Goal: Information Seeking & Learning: Learn about a topic

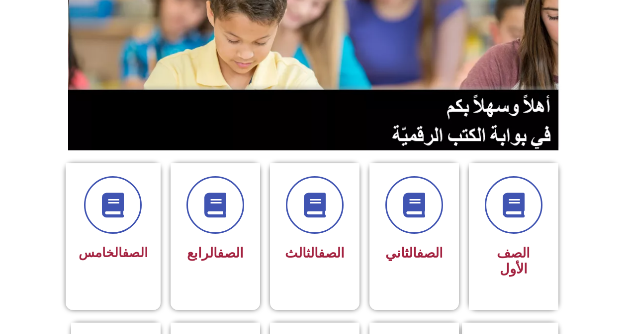
scroll to position [149, 0]
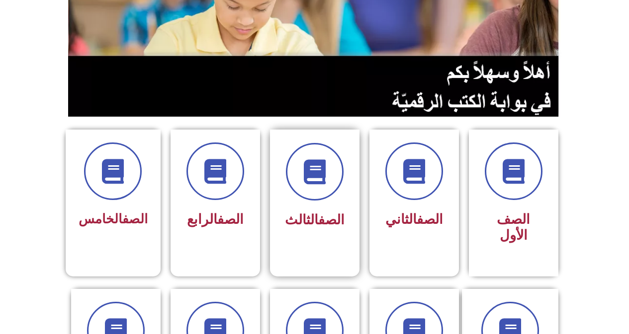
click at [349, 220] on div "الصف الثالث" at bounding box center [314, 196] width 89 height 132
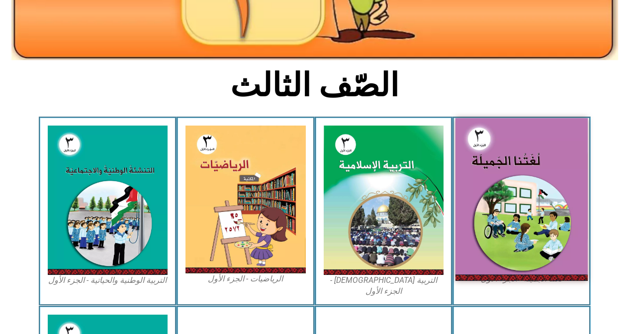
scroll to position [199, 0]
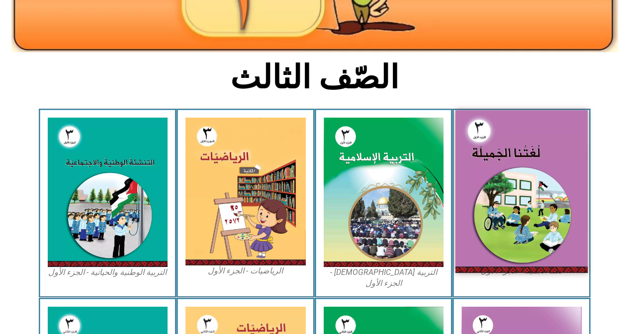
click at [512, 230] on img at bounding box center [521, 191] width 132 height 163
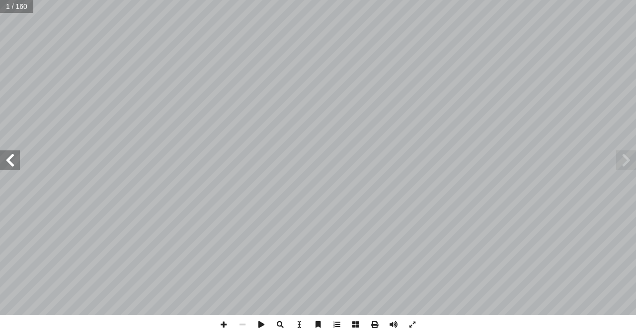
click at [10, 157] on span at bounding box center [10, 161] width 20 height 20
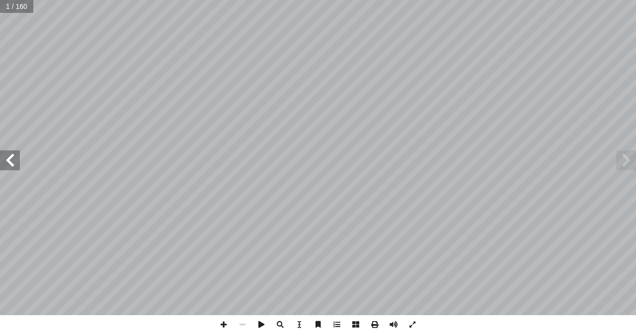
click at [10, 157] on span at bounding box center [10, 161] width 20 height 20
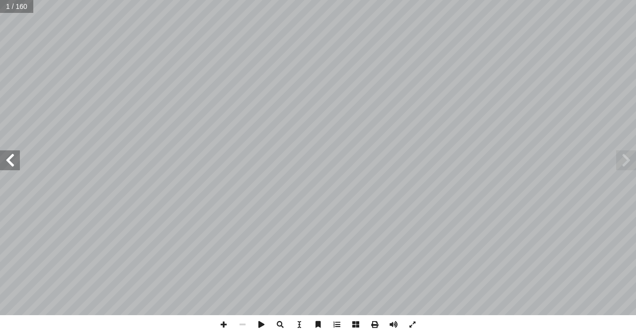
click at [10, 157] on span at bounding box center [10, 161] width 20 height 20
click at [13, 159] on span at bounding box center [10, 161] width 20 height 20
click at [11, 165] on span at bounding box center [10, 161] width 20 height 20
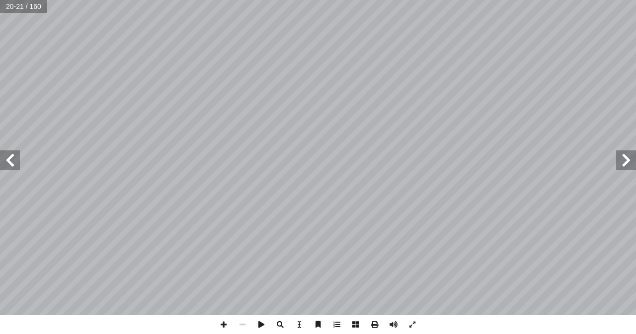
click at [11, 165] on span at bounding box center [10, 161] width 20 height 20
click at [12, 161] on span at bounding box center [10, 161] width 20 height 20
click at [626, 158] on span at bounding box center [626, 161] width 20 height 20
click at [344, 332] on div "٢٠ ُ ة َّ ي ِ و َ غ ُّ الل ُ ريبات ْ د َّ الت تي: ْ أ ا َ ها فيما ي ِّ د ِ ض َ …" at bounding box center [318, 167] width 636 height 334
